Goal: Obtain resource: Download file/media

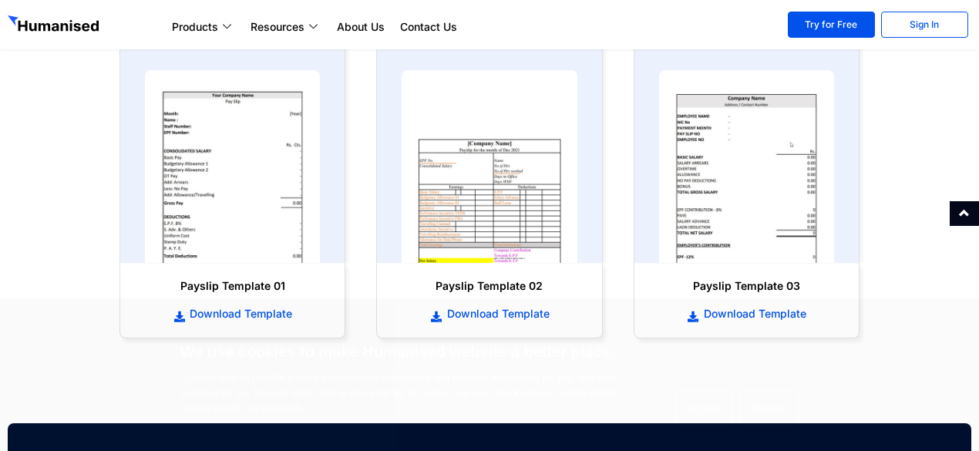
scroll to position [771, 0]
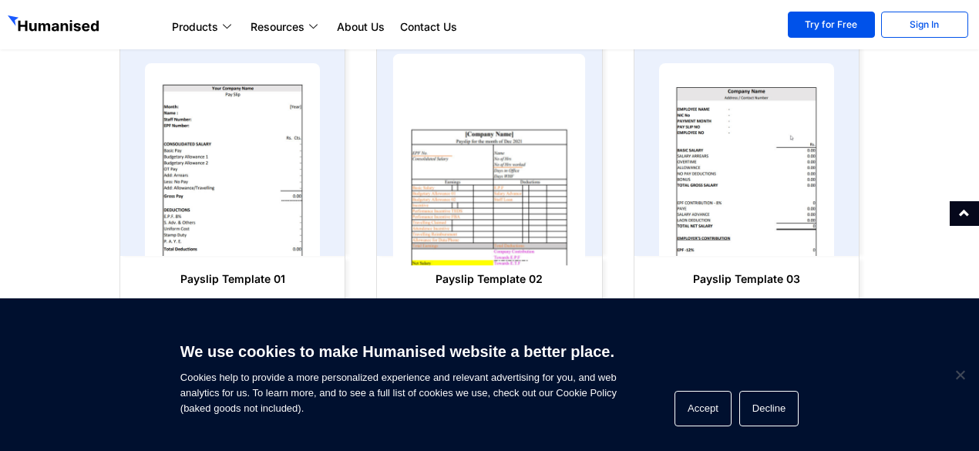
click at [512, 204] on img at bounding box center [489, 160] width 193 height 212
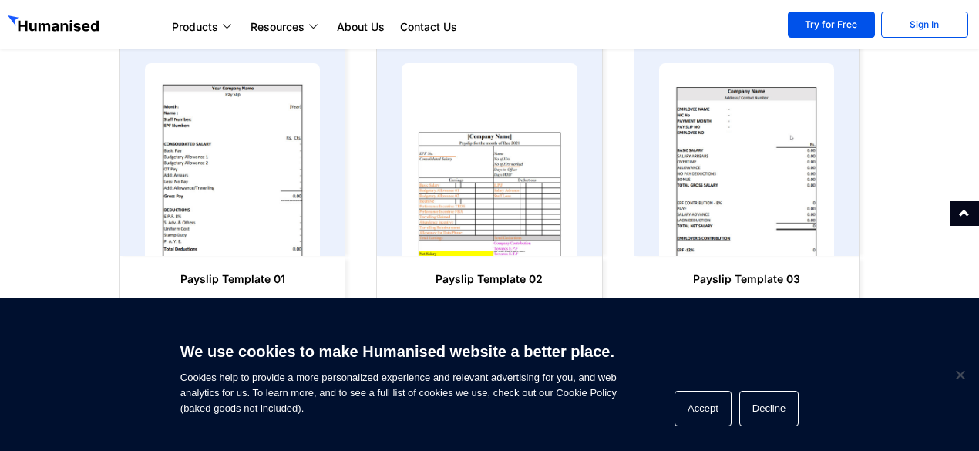
click at [492, 278] on h6 "Payslip Template 02" at bounding box center [489, 278] width 194 height 15
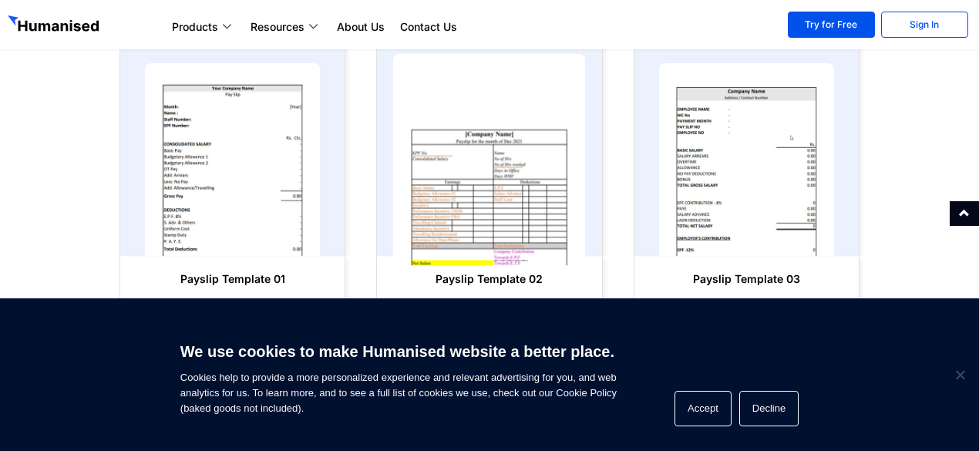
click at [461, 184] on img at bounding box center [489, 160] width 193 height 212
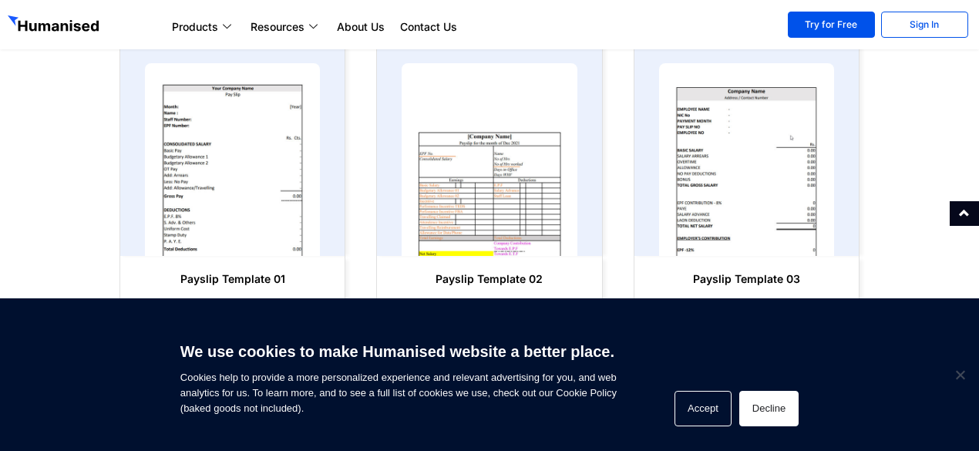
click at [787, 416] on button "Decline" at bounding box center [768, 408] width 59 height 35
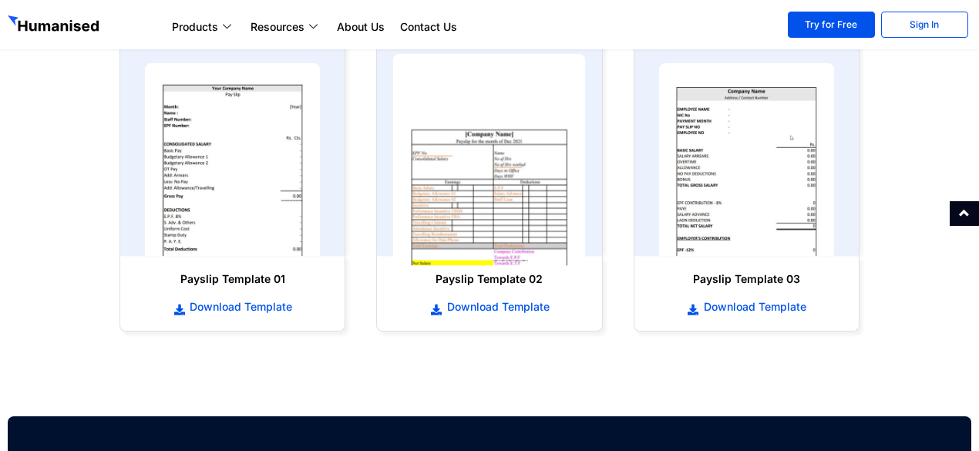
click at [510, 199] on img at bounding box center [489, 160] width 193 height 212
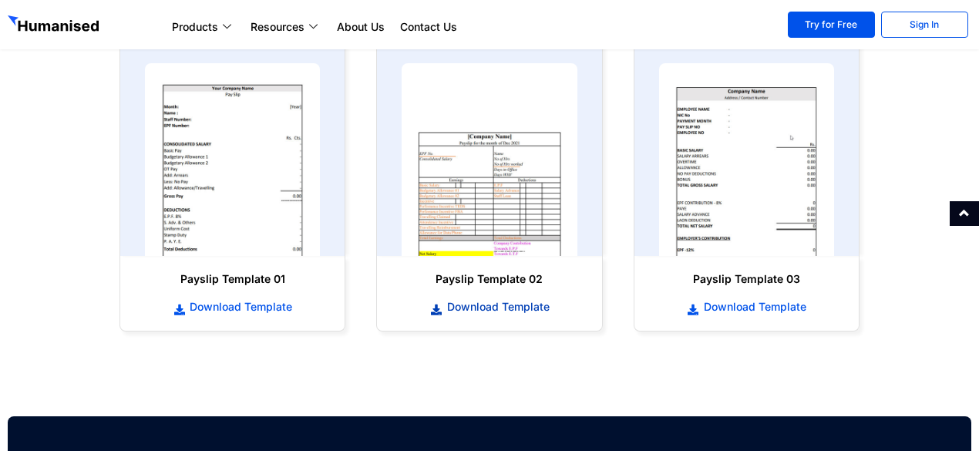
click at [502, 301] on span "Download Template" at bounding box center [496, 306] width 106 height 15
